Goal: Task Accomplishment & Management: Manage account settings

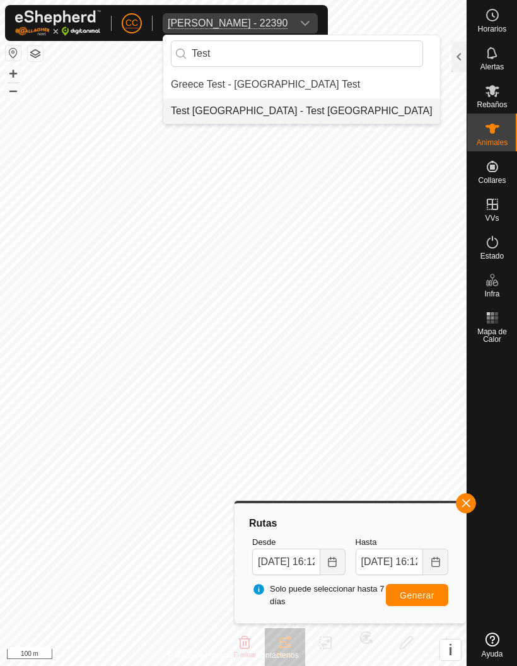
type input "Test"
click at [259, 113] on div "Test [GEOGRAPHIC_DATA] - Test [GEOGRAPHIC_DATA]" at bounding box center [302, 110] width 262 height 15
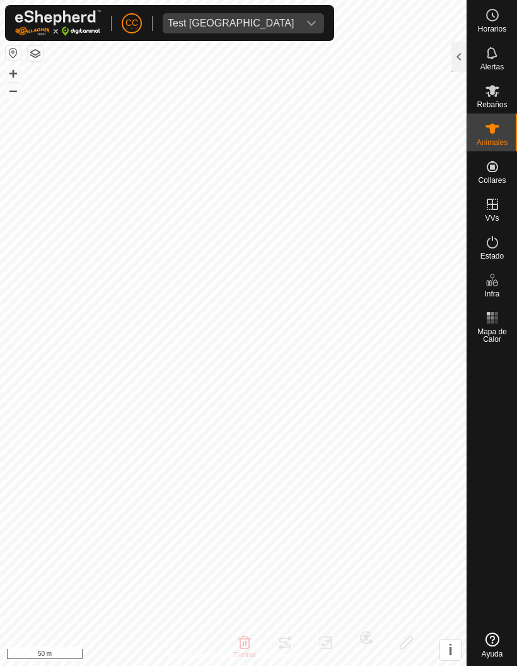
click at [454, 54] on div at bounding box center [458, 57] width 15 height 30
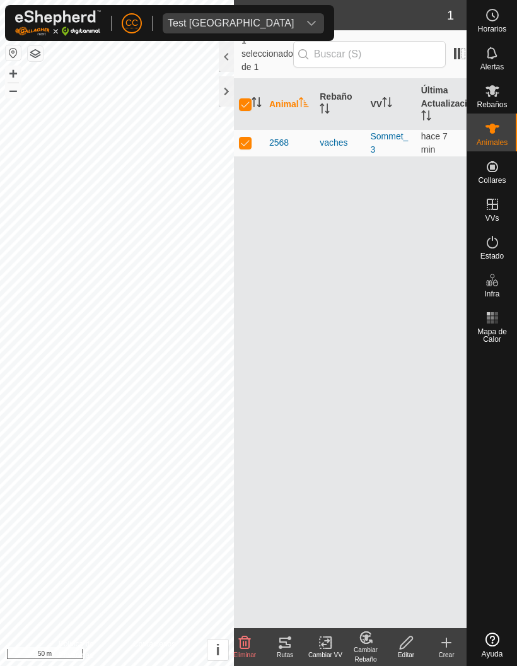
click at [316, 636] on change-vp-svg-icon at bounding box center [325, 642] width 40 height 15
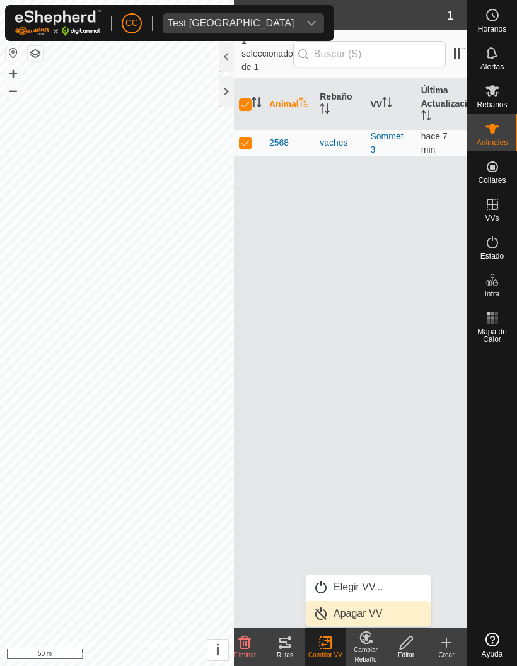
click at [369, 613] on span "Apagar VV" at bounding box center [358, 613] width 49 height 15
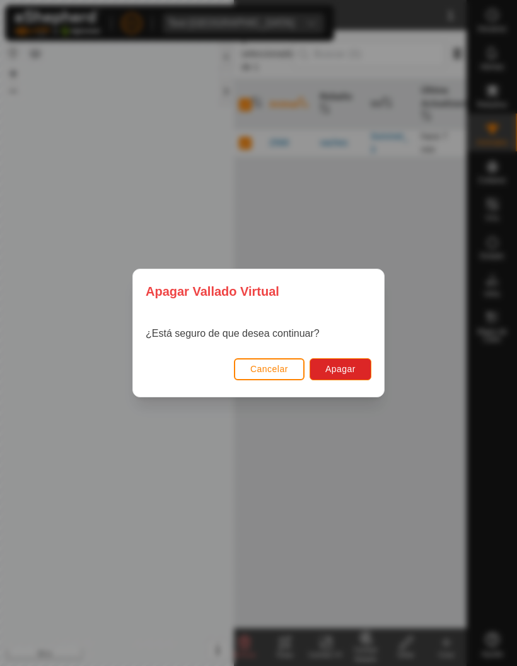
click at [356, 375] on button "Apagar" at bounding box center [341, 369] width 62 height 22
